Goal: Check status: Check status

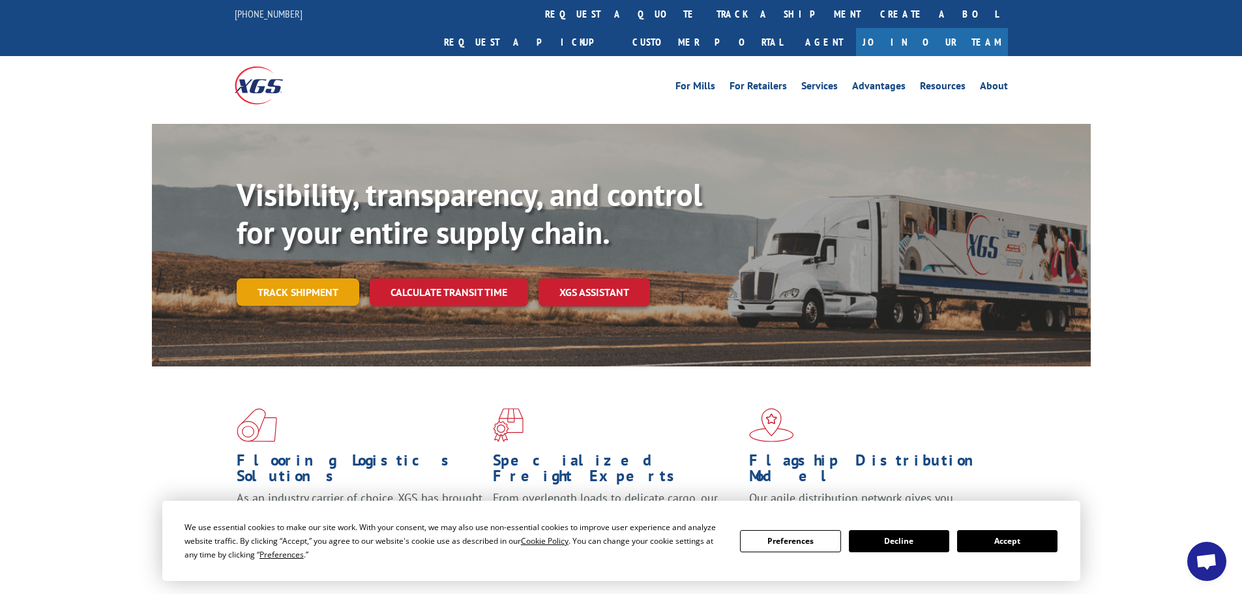
click at [329, 278] on link "Track shipment" at bounding box center [298, 291] width 123 height 27
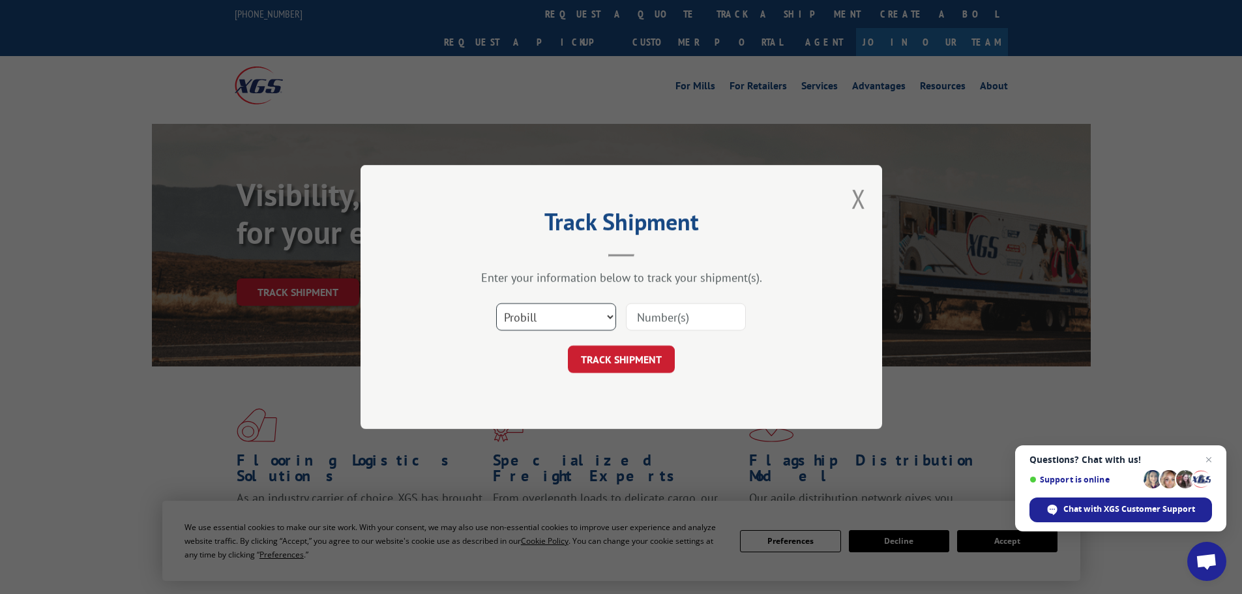
click at [604, 315] on select "Select category... Probill BOL PO" at bounding box center [556, 316] width 120 height 27
select select "bol"
click at [496, 303] on select "Select category... Probill BOL PO" at bounding box center [556, 316] width 120 height 27
click at [675, 316] on input at bounding box center [686, 316] width 120 height 27
paste input "AA05037994"
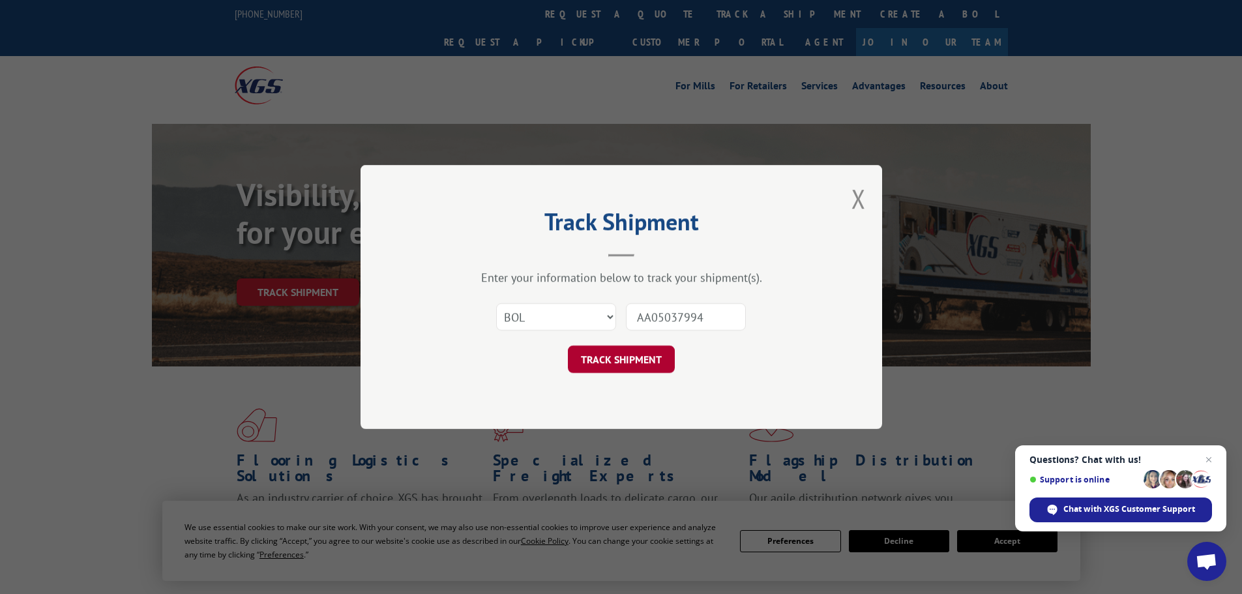
type input "AA05037994"
click at [644, 362] on button "TRACK SHIPMENT" at bounding box center [621, 358] width 107 height 27
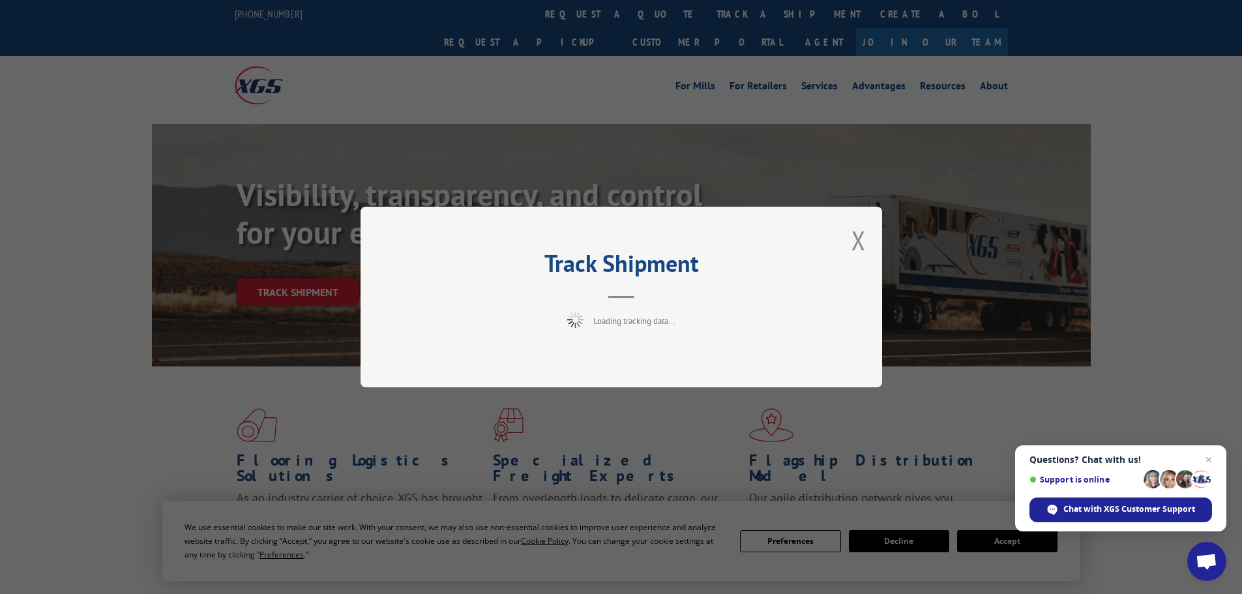
click at [1214, 460] on span "Close chat" at bounding box center [1209, 460] width 16 height 16
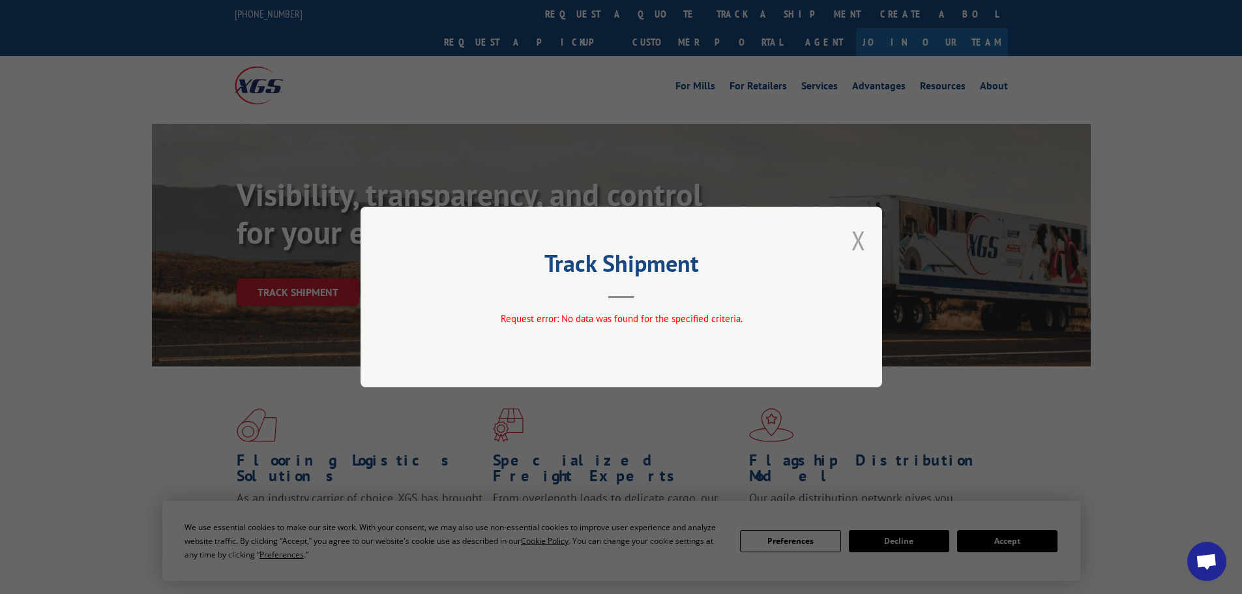
click at [862, 246] on button "Close modal" at bounding box center [858, 240] width 14 height 35
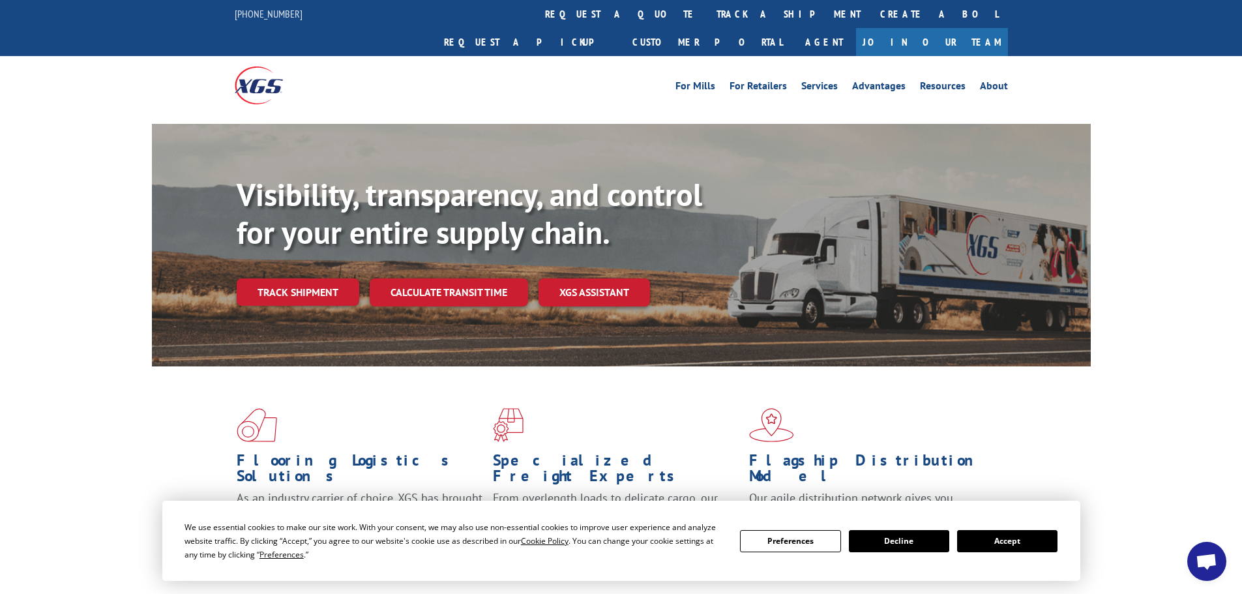
click at [1018, 542] on button "Accept" at bounding box center [1007, 541] width 100 height 22
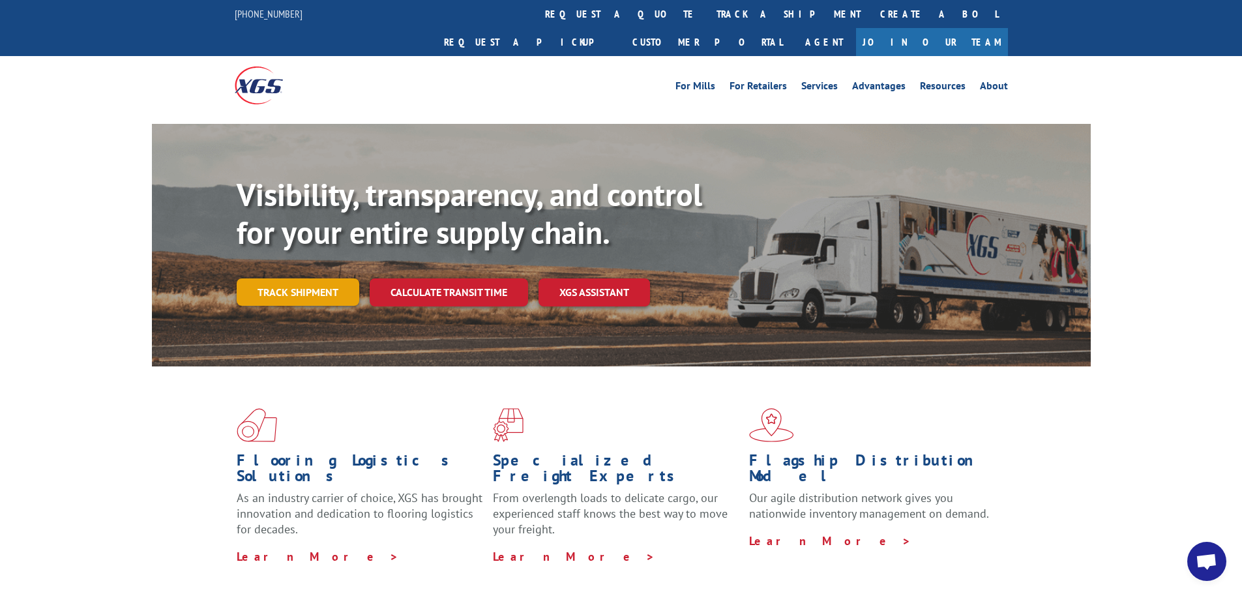
click at [289, 278] on link "Track shipment" at bounding box center [298, 291] width 123 height 27
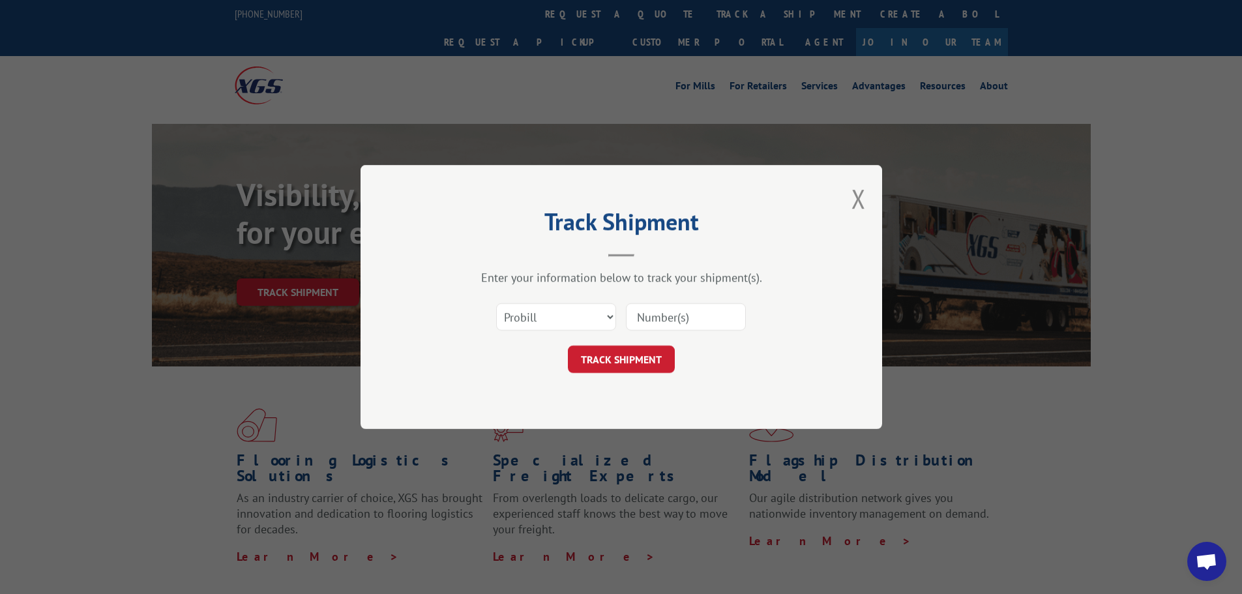
click at [664, 323] on input at bounding box center [686, 316] width 120 height 27
paste input "348460916"
type input "348460916"
click at [619, 354] on button "TRACK SHIPMENT" at bounding box center [621, 358] width 107 height 27
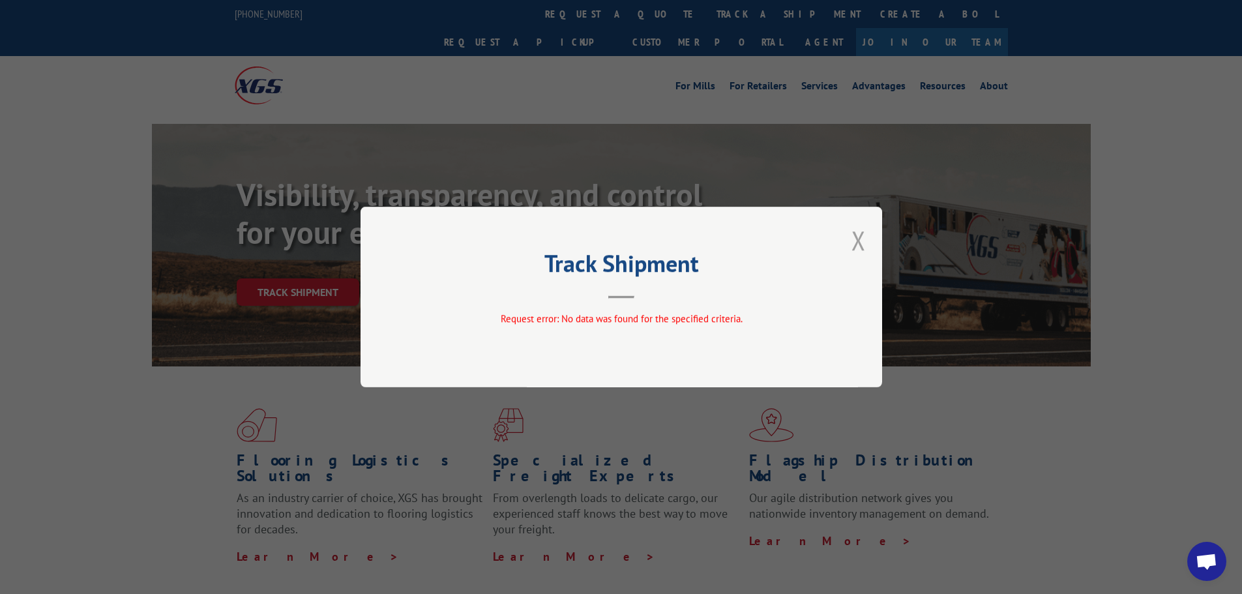
click at [855, 240] on button "Close modal" at bounding box center [858, 240] width 14 height 35
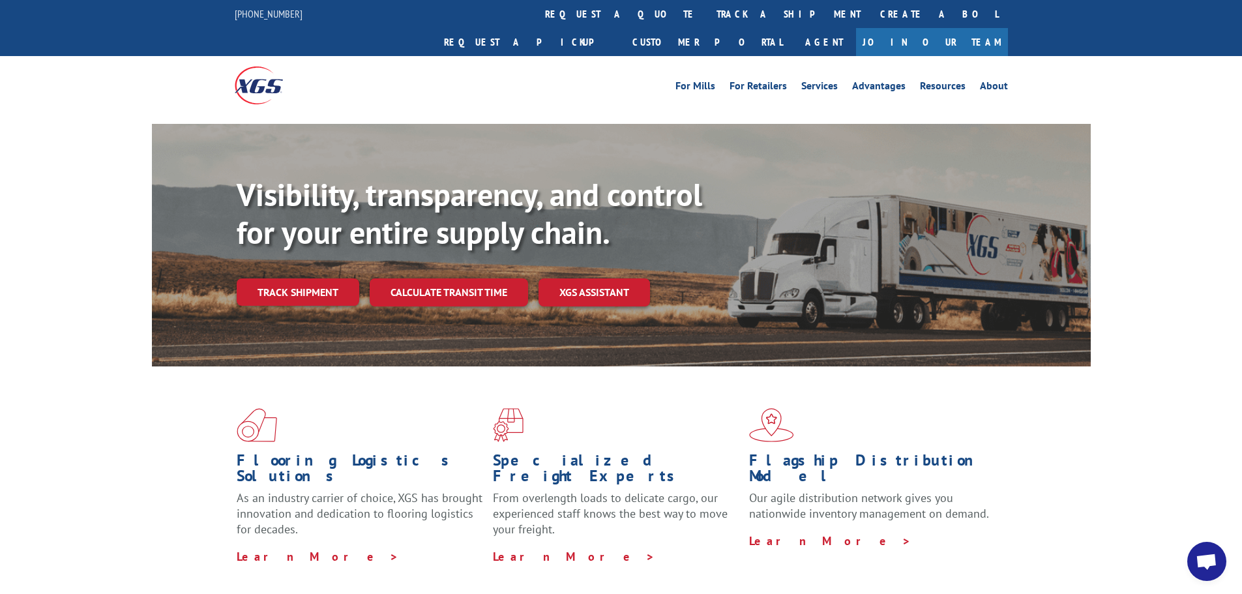
drag, startPoint x: 1141, startPoint y: 0, endPoint x: 986, endPoint y: 74, distance: 171.7
click at [985, 74] on div "For [PERSON_NAME] For Retailers Services Advantages Resources About For [PERSON…" at bounding box center [621, 85] width 773 height 58
